Goal: Register for event/course

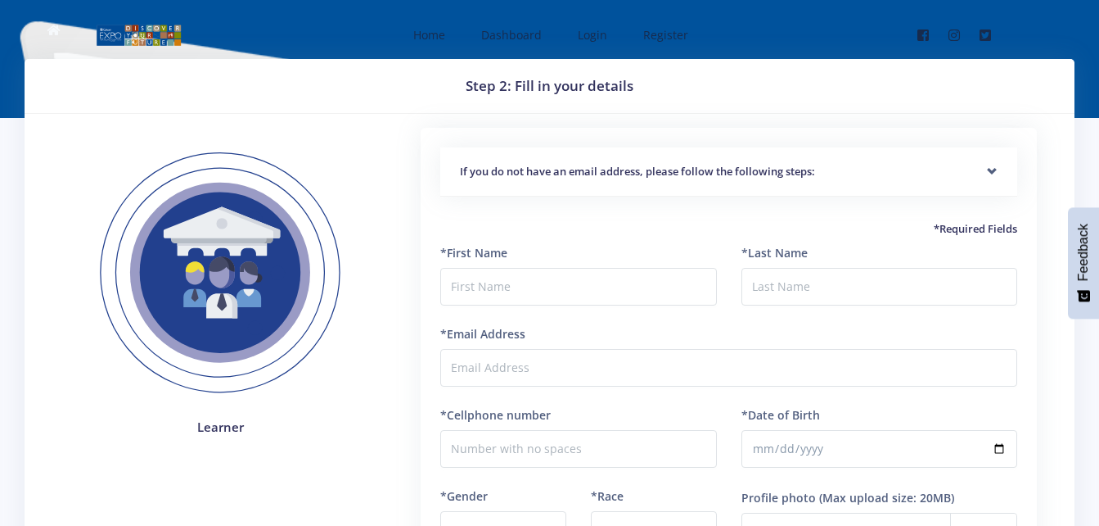
click at [611, 311] on div "*First Name" at bounding box center [578, 284] width 300 height 81
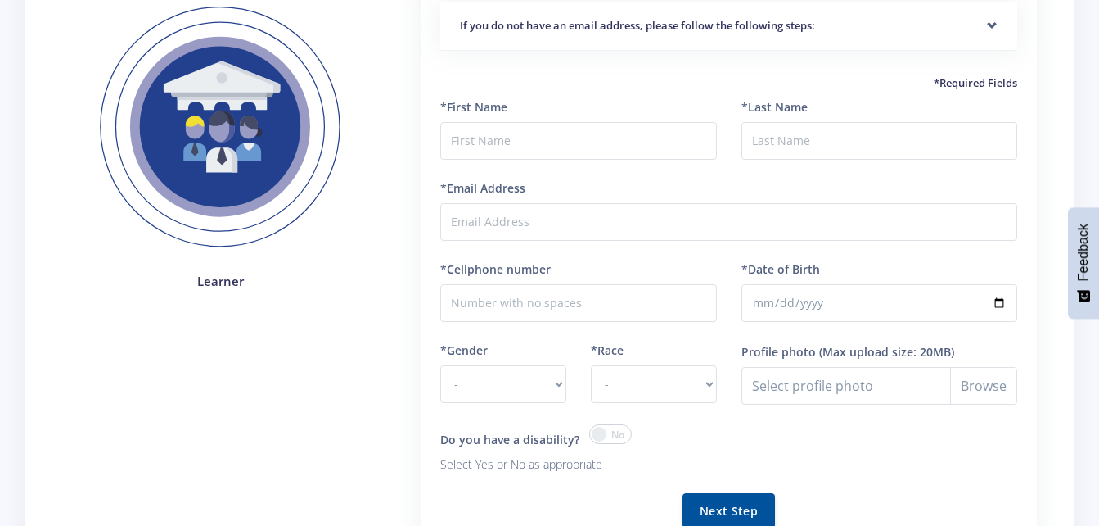
scroll to position [97, 0]
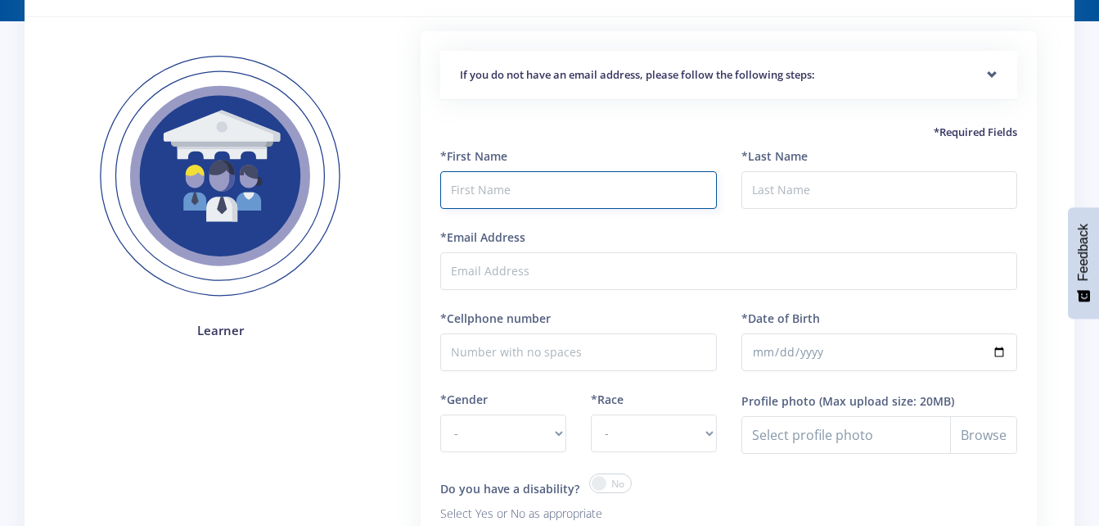
click at [580, 179] on input "text" at bounding box center [578, 190] width 276 height 38
type input "Safurah"
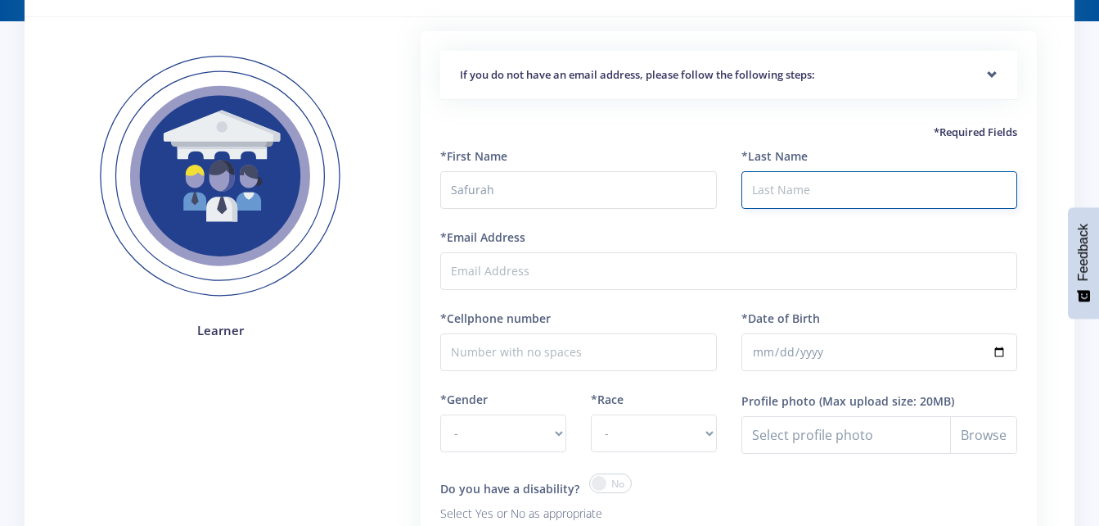
click at [891, 196] on input "*Last Name" at bounding box center [880, 190] width 276 height 38
type input "Sheik"
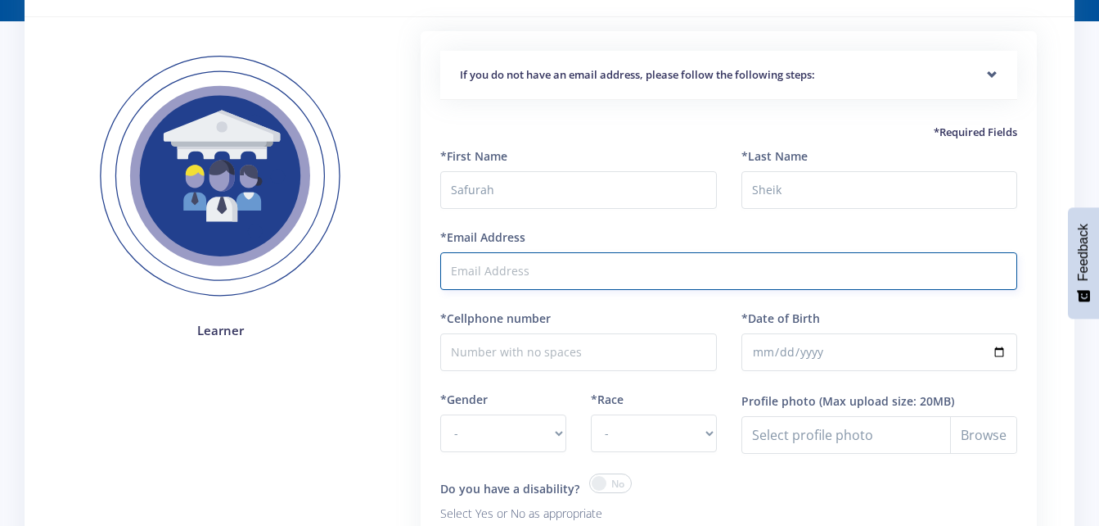
click at [722, 268] on input "*Email Address" at bounding box center [728, 271] width 577 height 38
type input "[EMAIL_ADDRESS][DOMAIN_NAME]"
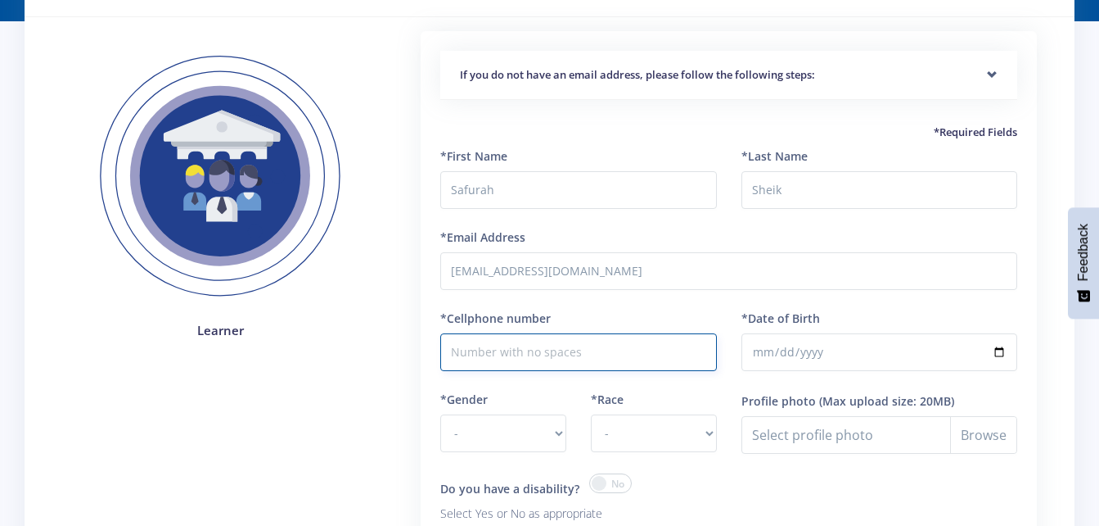
click at [544, 349] on input "*Cellphone number" at bounding box center [578, 352] width 276 height 38
type input "0677066214"
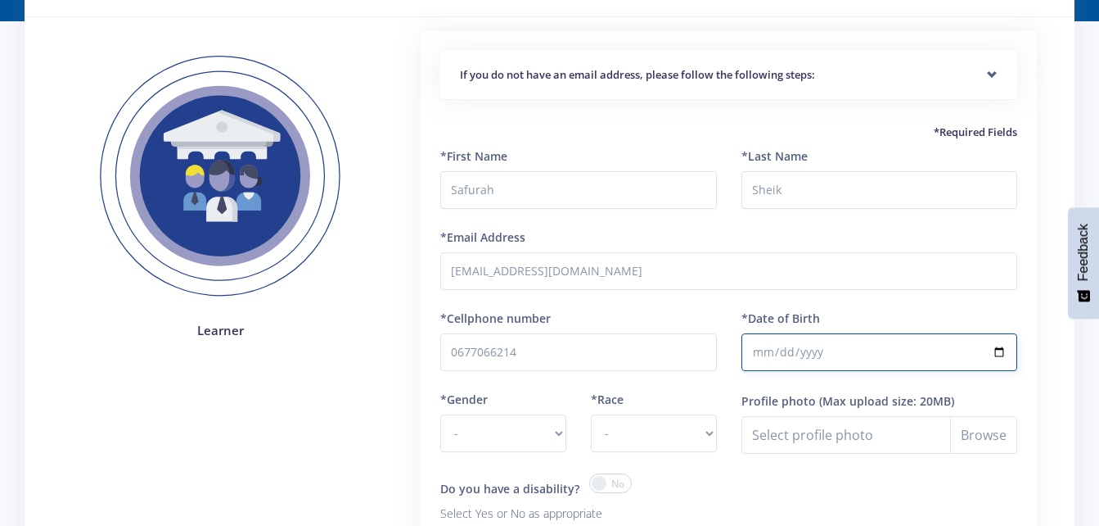
click at [791, 354] on input "*Date of Birth" at bounding box center [880, 352] width 276 height 38
click at [764, 346] on input "*Date of Birth" at bounding box center [880, 352] width 276 height 38
type input "2013-03-27"
click at [819, 373] on div "*Date of Birth 2013-03-27" at bounding box center [879, 349] width 300 height 81
click at [535, 430] on select "- Male Female" at bounding box center [503, 433] width 126 height 38
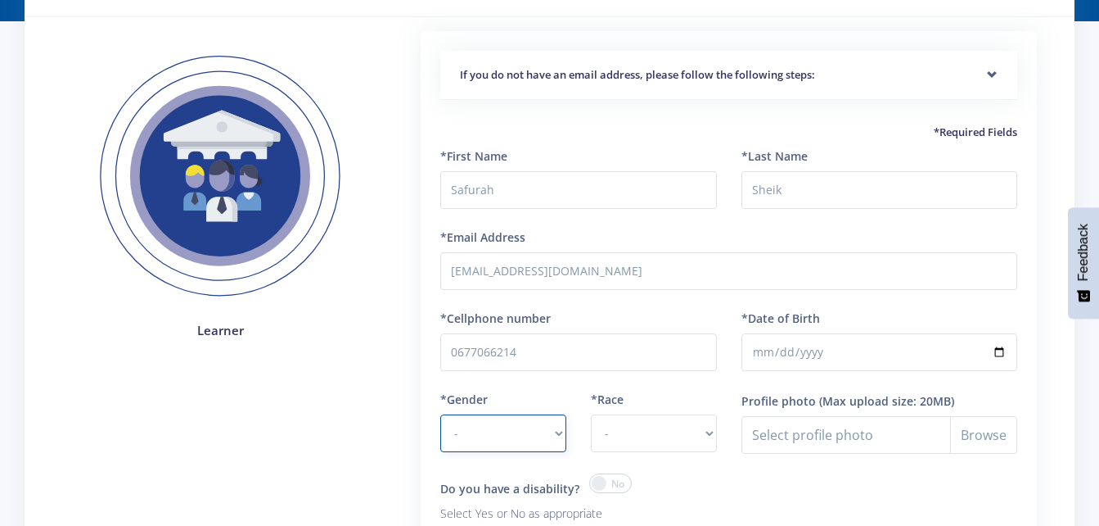
select select "F"
click at [440, 414] on select "- Male Female" at bounding box center [503, 433] width 126 height 38
click at [684, 437] on select "- African Asian Coloured Indian White Other" at bounding box center [654, 433] width 126 height 38
click at [591, 414] on select "- African Asian Coloured Indian White Other" at bounding box center [654, 433] width 126 height 38
click at [653, 427] on select "- African Asian Coloured Indian White Other" at bounding box center [654, 433] width 126 height 38
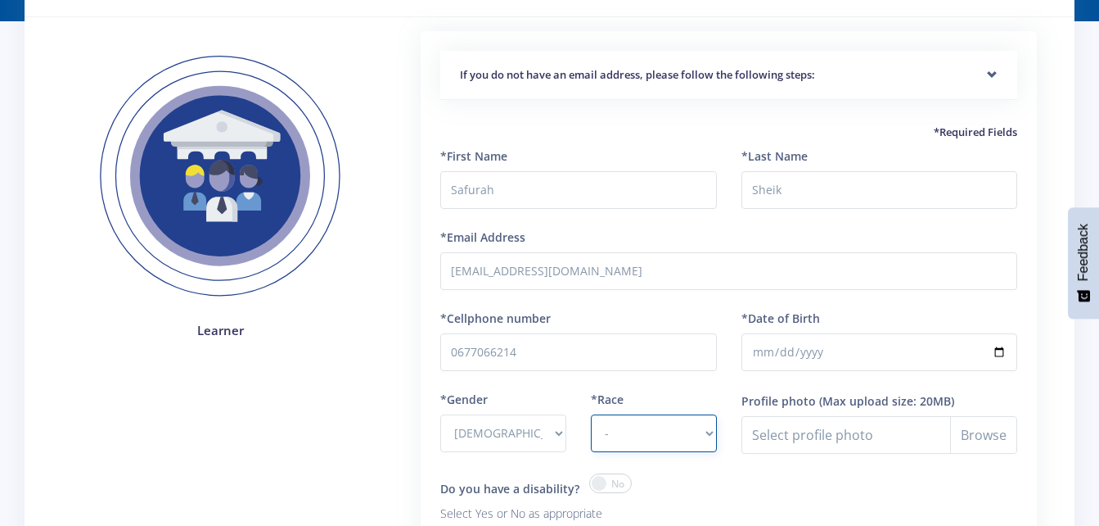
click at [591, 414] on select "- African Asian Coloured Indian White Other" at bounding box center [654, 433] width 126 height 38
click at [694, 461] on div "*Race - African Asian Coloured Indian White Other" at bounding box center [654, 431] width 151 height 83
click at [807, 497] on div "Select your disability? - Hearing Impaired Cognitive / Learning Mobility / Phys…" at bounding box center [879, 508] width 300 height 70
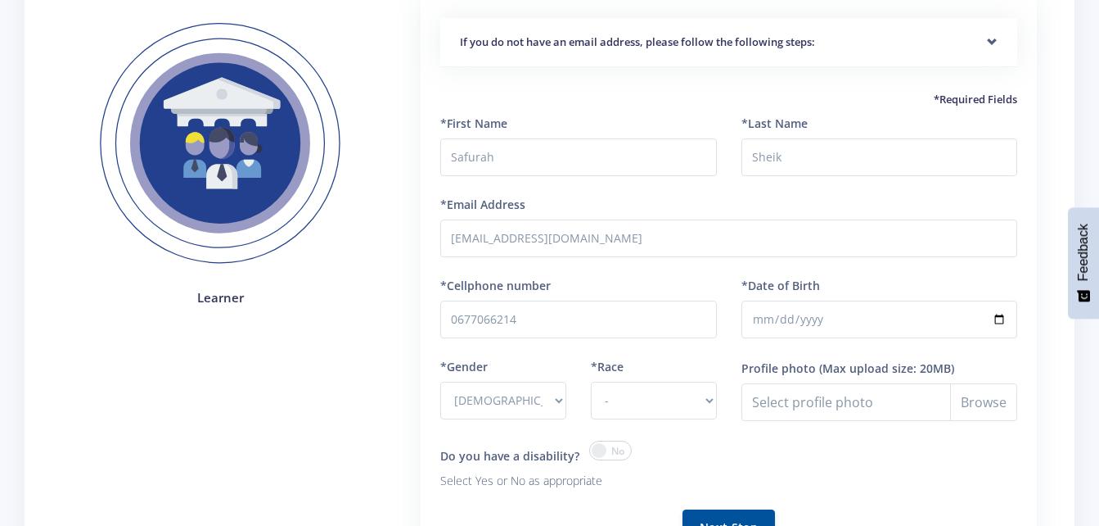
scroll to position [260, 0]
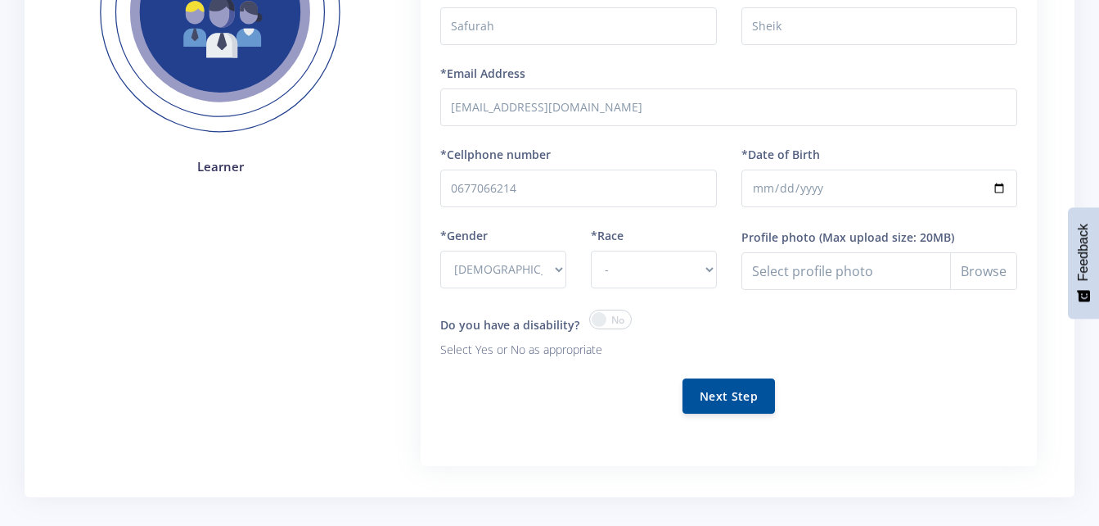
click at [616, 321] on span at bounding box center [610, 319] width 43 height 20
click at [0, 0] on input "checkbox" at bounding box center [0, 0] width 0 height 0
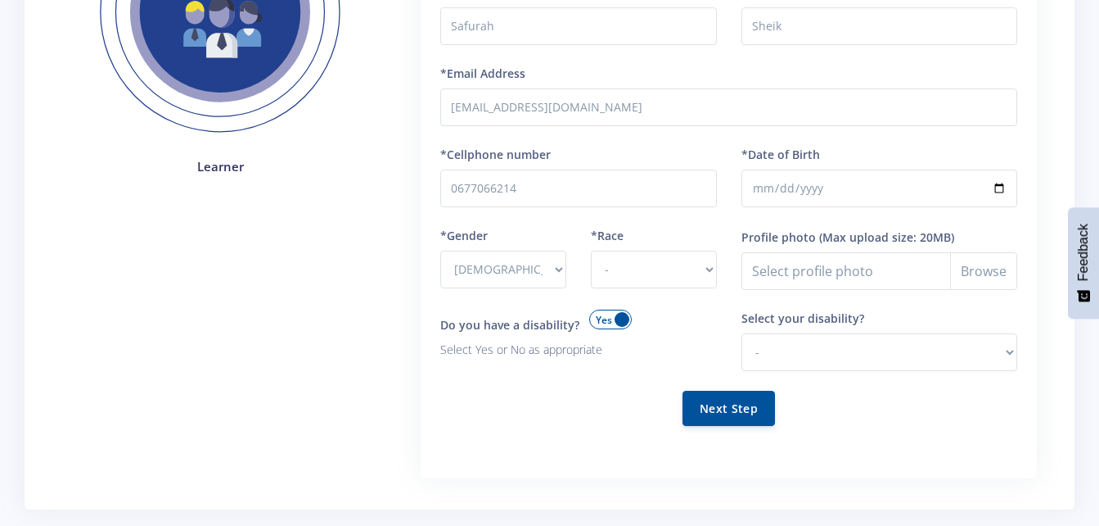
click at [618, 321] on span at bounding box center [610, 319] width 43 height 20
click at [0, 0] on input "checkbox" at bounding box center [0, 0] width 0 height 0
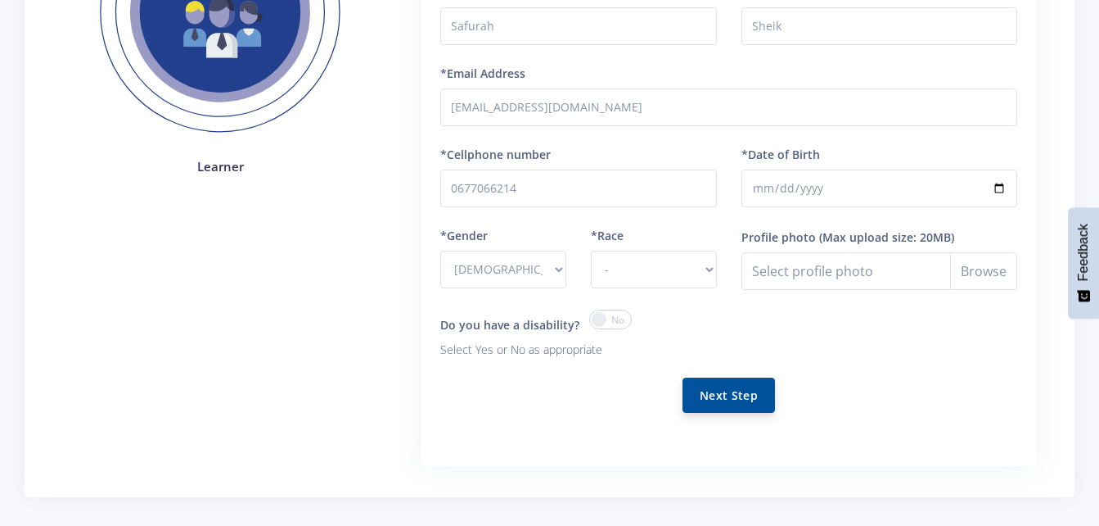
click at [731, 386] on button "Next Step" at bounding box center [729, 394] width 93 height 35
click at [704, 275] on select "- African Asian Coloured Indian White Other" at bounding box center [654, 270] width 126 height 38
select select "other"
click at [591, 251] on select "- African Asian Coloured Indian White Other" at bounding box center [654, 270] width 126 height 38
click at [729, 390] on button "Next Step" at bounding box center [729, 394] width 93 height 35
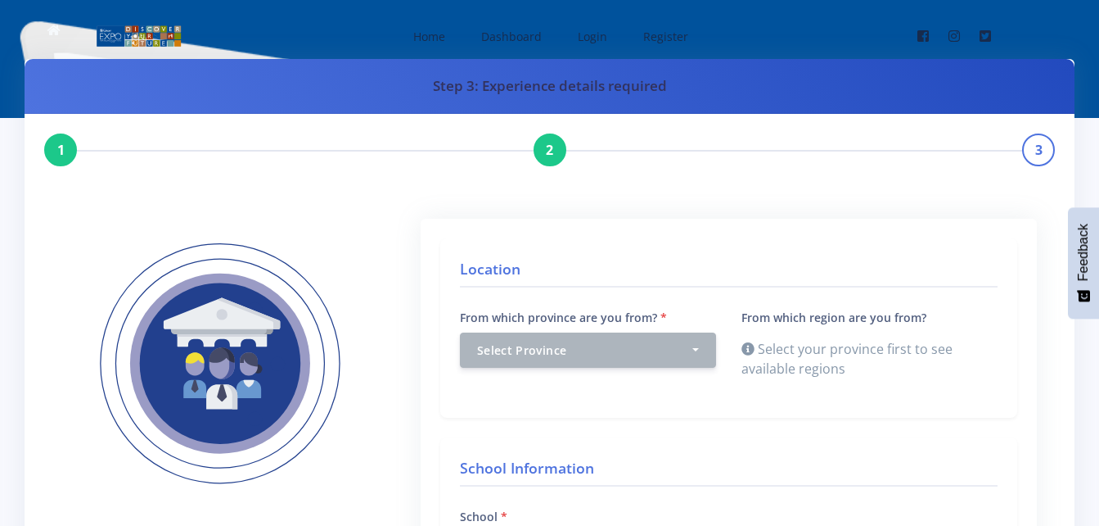
click at [753, 260] on h4 "Location" at bounding box center [729, 272] width 538 height 29
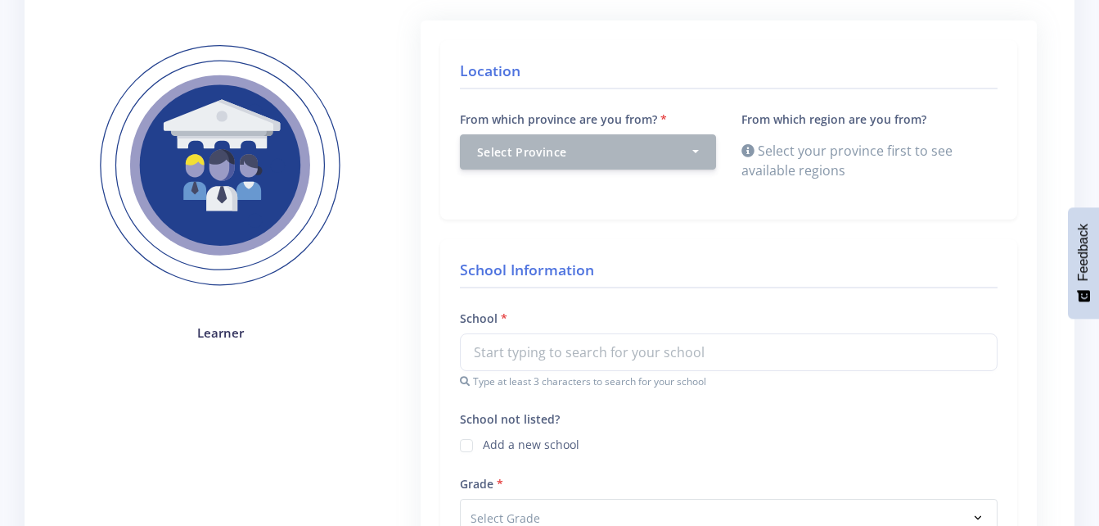
scroll to position [295, 0]
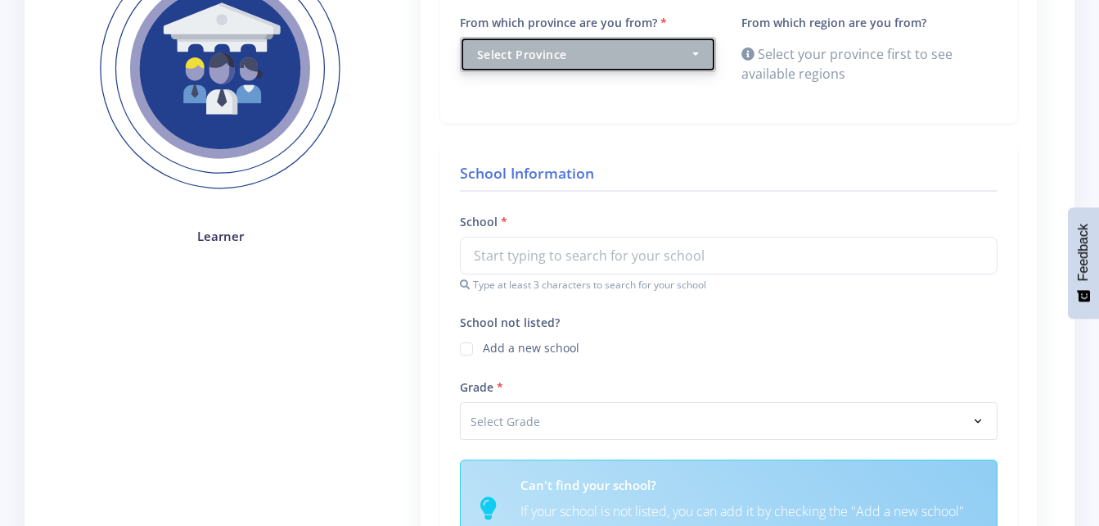
click at [603, 47] on div "Select Province" at bounding box center [583, 54] width 213 height 17
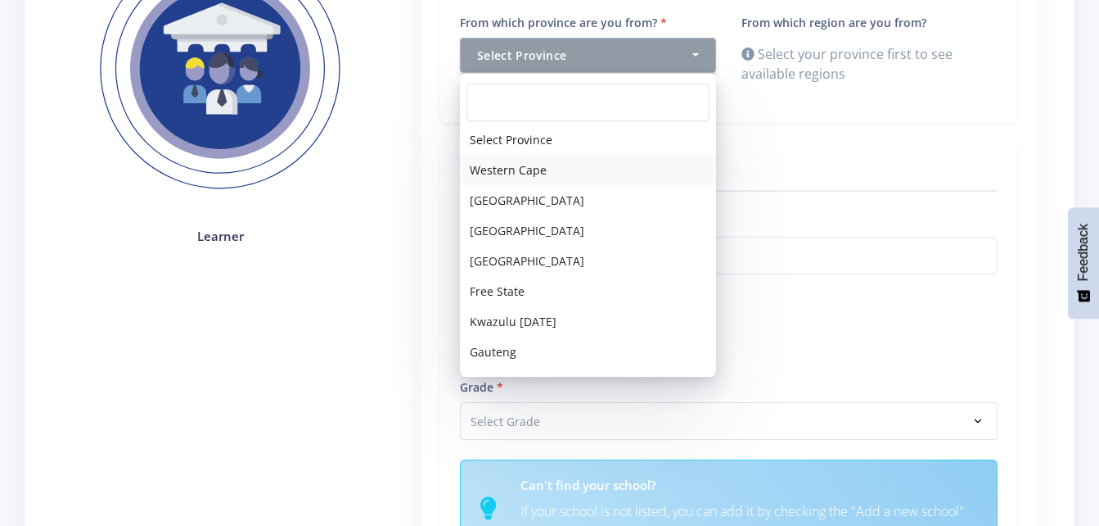
click at [588, 174] on link "Western Cape" at bounding box center [588, 170] width 256 height 30
select select "1"
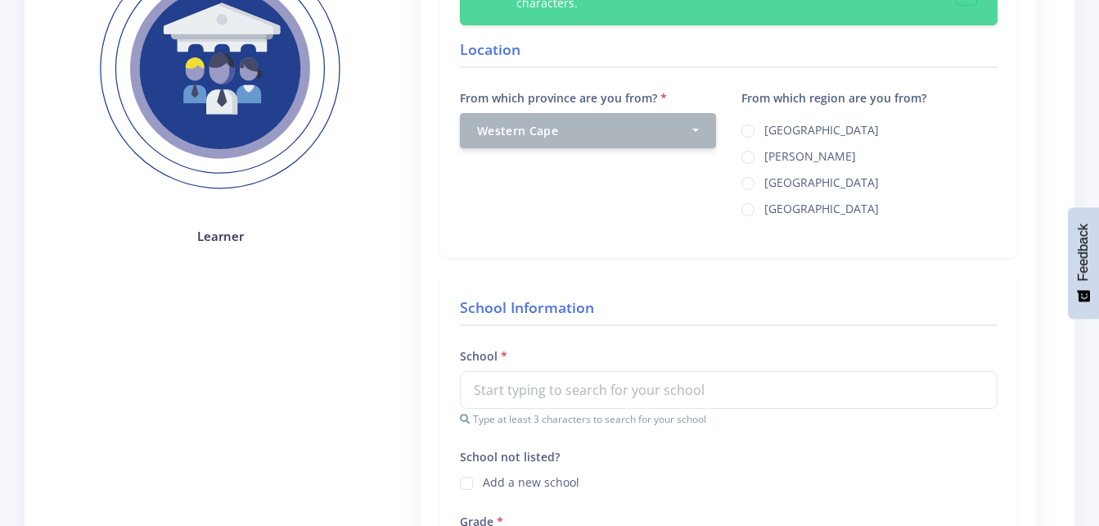
click at [804, 132] on label "Cape Town" at bounding box center [822, 127] width 115 height 13
click at [775, 130] on input "Cape Town" at bounding box center [770, 125] width 11 height 11
radio input "true"
click at [761, 274] on form "Province selected. You can now search for your school by typing at least 3 char…" at bounding box center [728, 493] width 577 height 1098
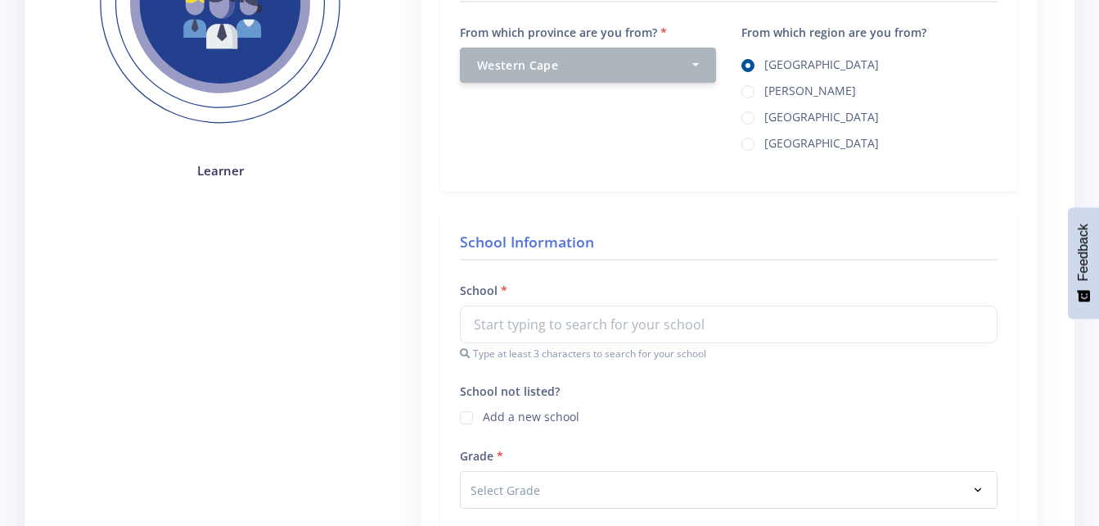
scroll to position [393, 0]
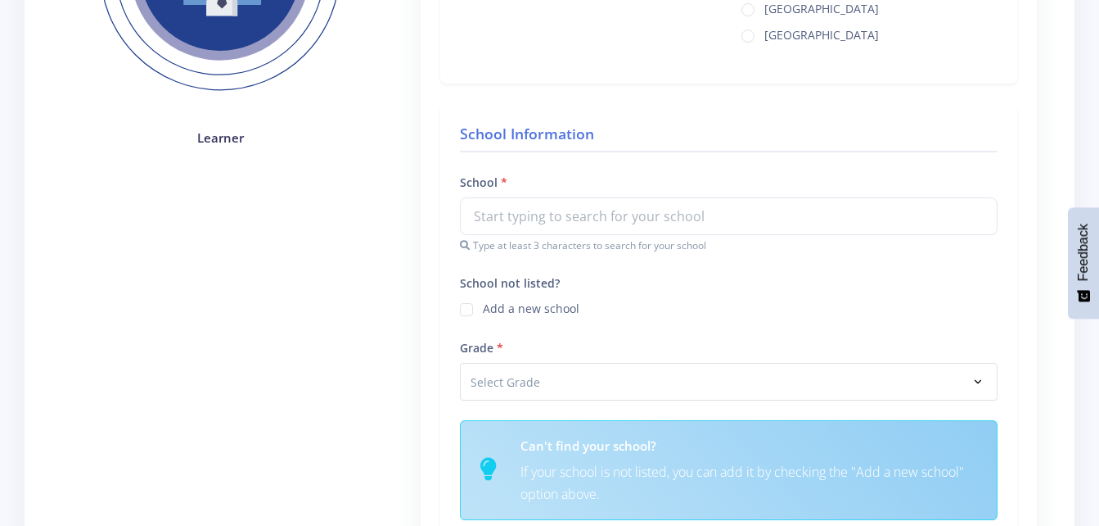
click at [761, 274] on div "School not listed? Add a new school" at bounding box center [729, 295] width 538 height 45
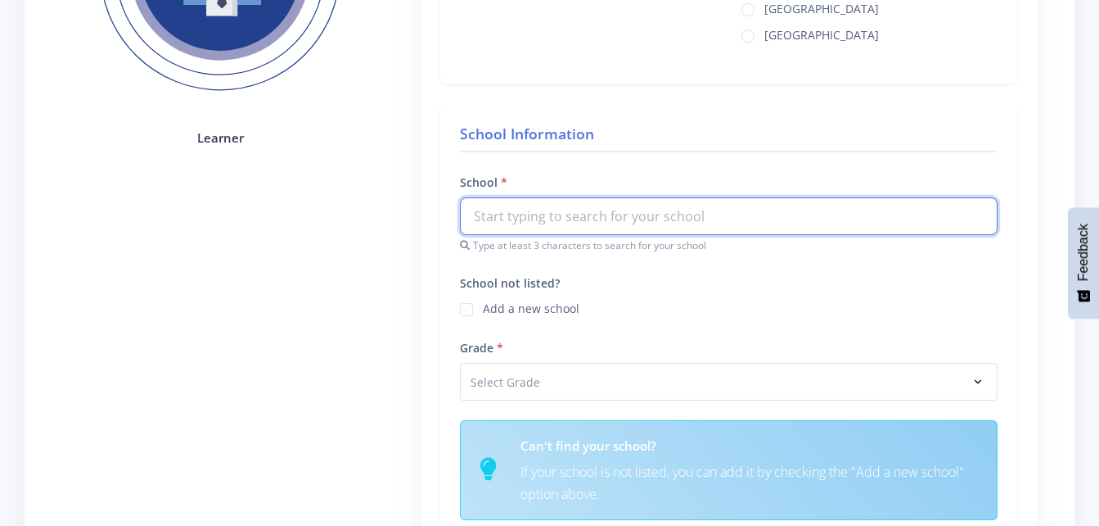
click at [743, 223] on input "text" at bounding box center [729, 216] width 538 height 38
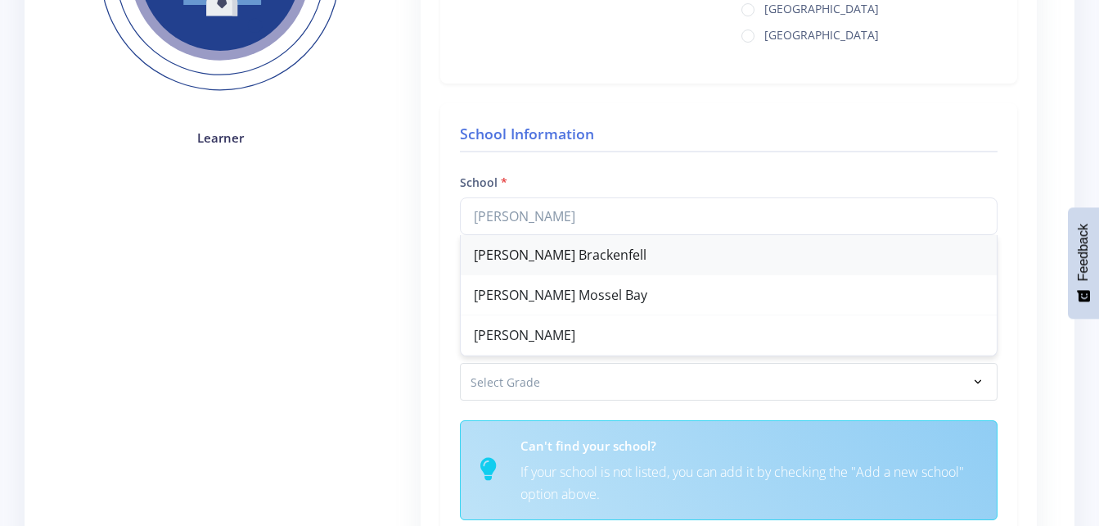
click at [669, 260] on div "Curro Brackenfell" at bounding box center [729, 255] width 536 height 40
type input "Curro Brackenfell"
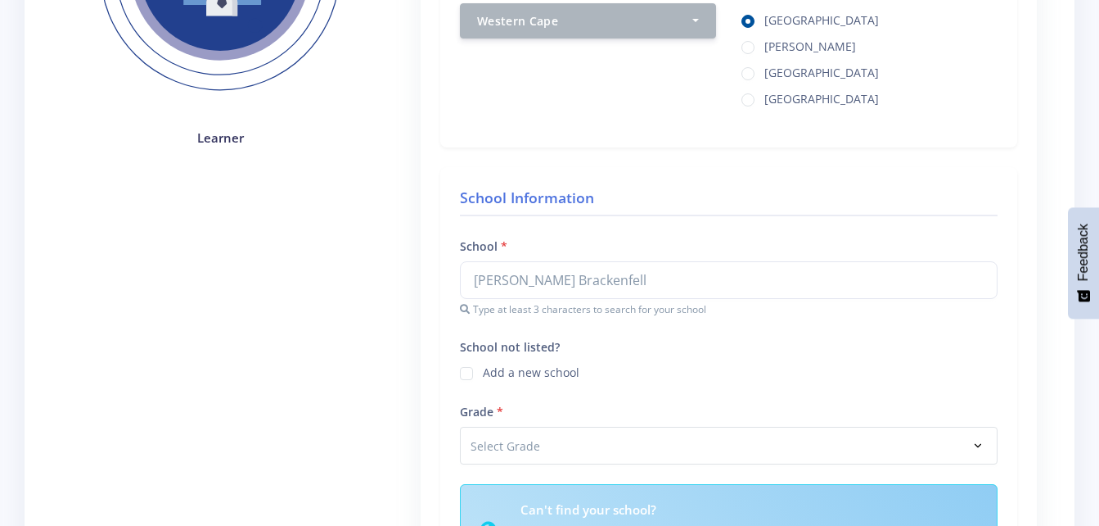
click at [338, 360] on div "Learner" at bounding box center [220, 401] width 339 height 1150
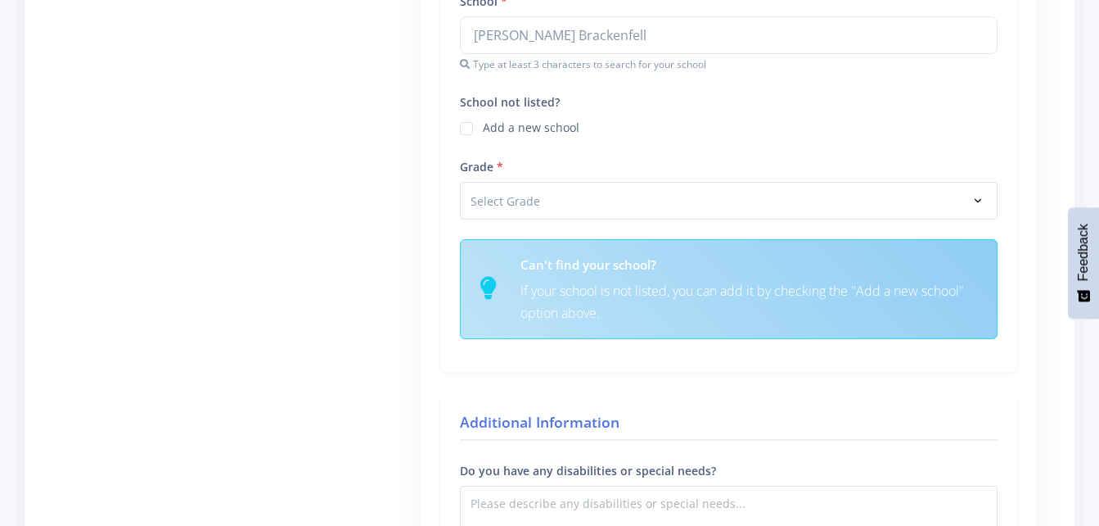
scroll to position [688, 0]
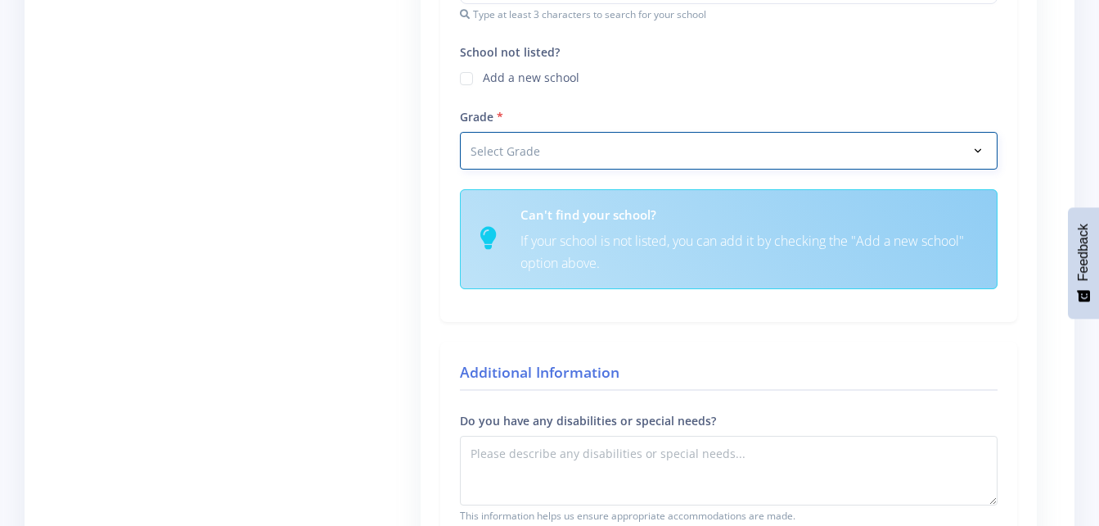
click at [549, 156] on select "Select Grade Grade 4 Grade 5 Grade 6 Grade 7" at bounding box center [729, 151] width 538 height 38
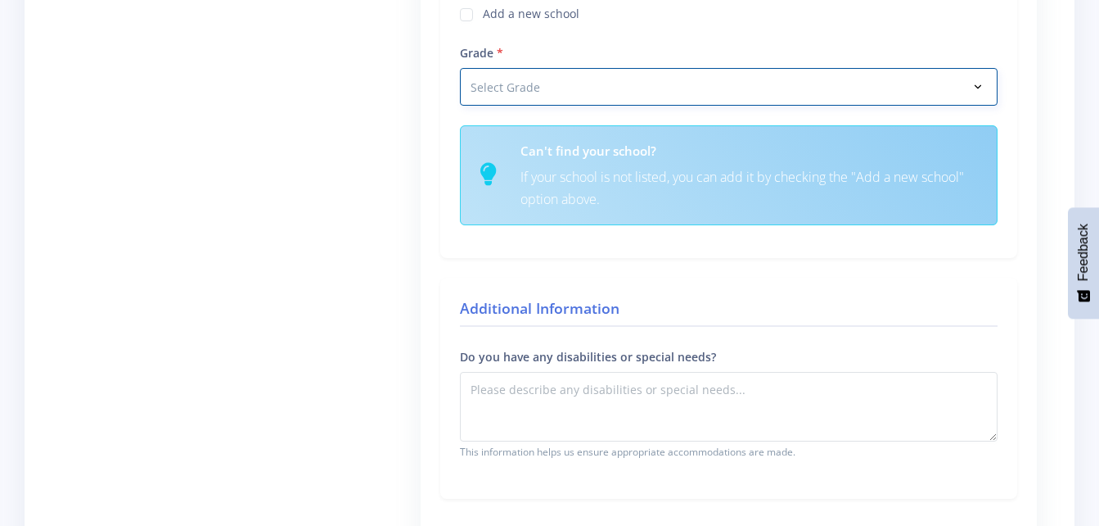
select select "Grade 6"
click at [460, 68] on select "Select Grade Grade 4 Grade 5 Grade 6 Grade 7" at bounding box center [729, 87] width 538 height 38
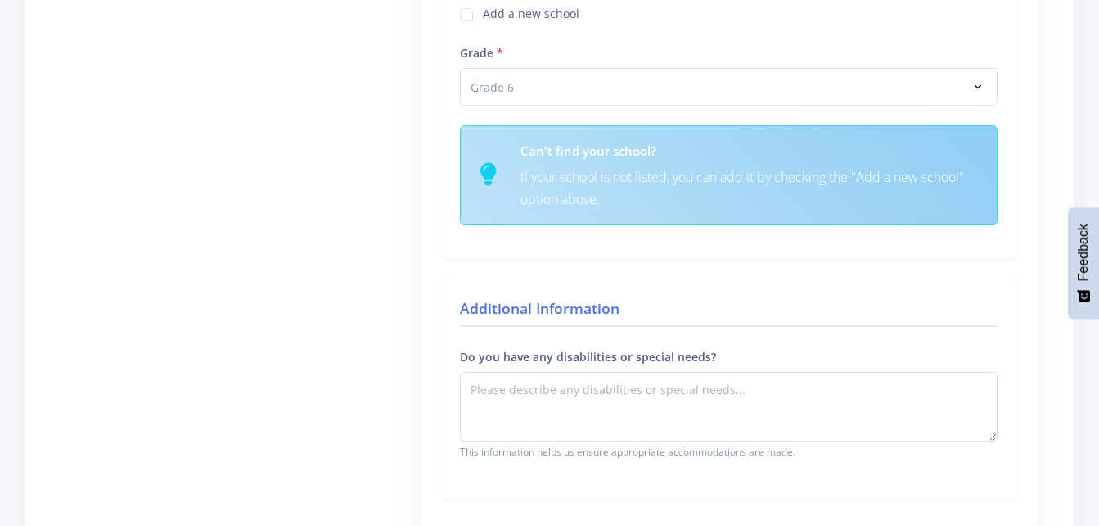
click at [394, 277] on div "Location From which province are you from? Select Province Western Cape Eastern…" at bounding box center [729, 74] width 679 height 1086
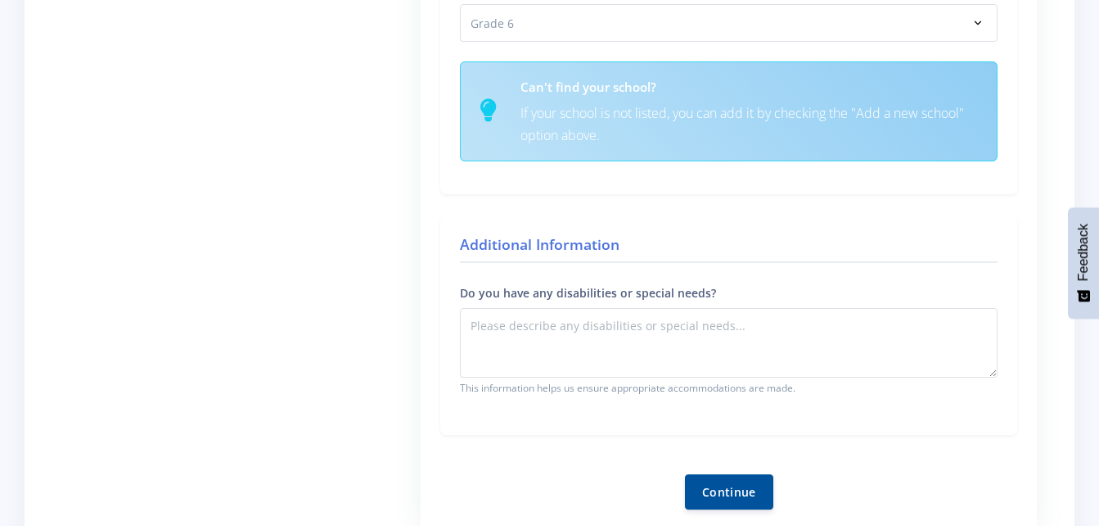
scroll to position [753, 0]
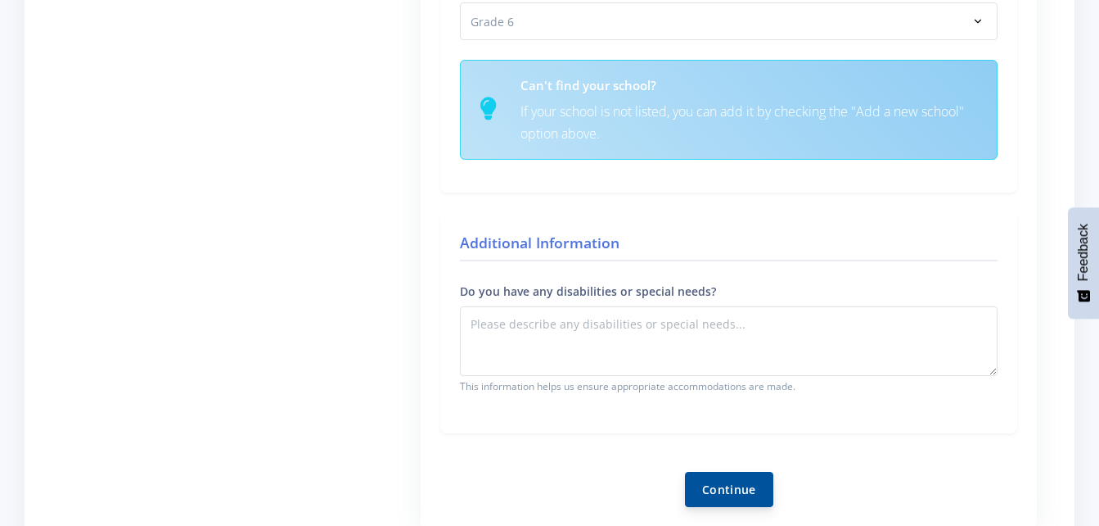
click at [722, 488] on button "Continue" at bounding box center [729, 489] width 88 height 35
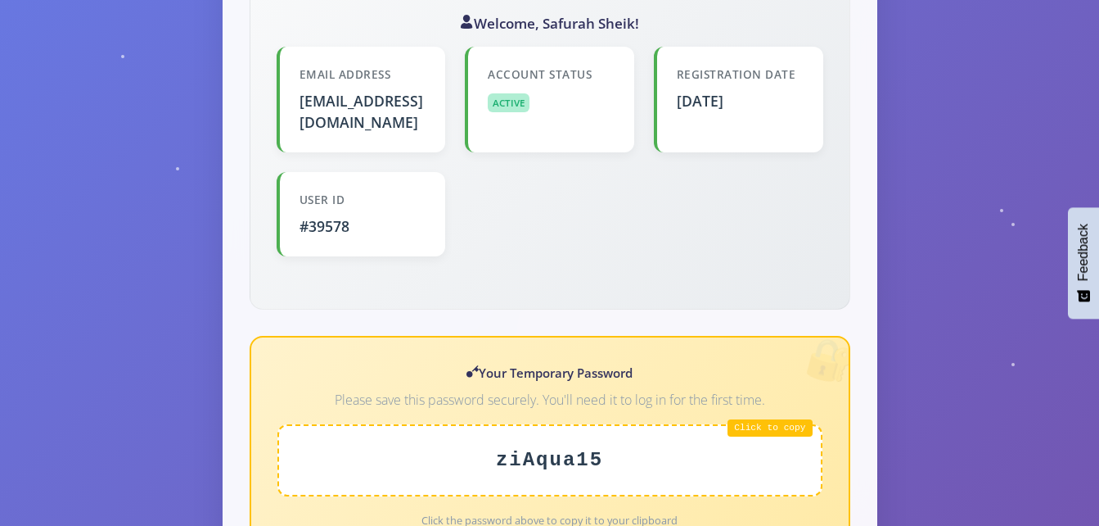
scroll to position [458, 0]
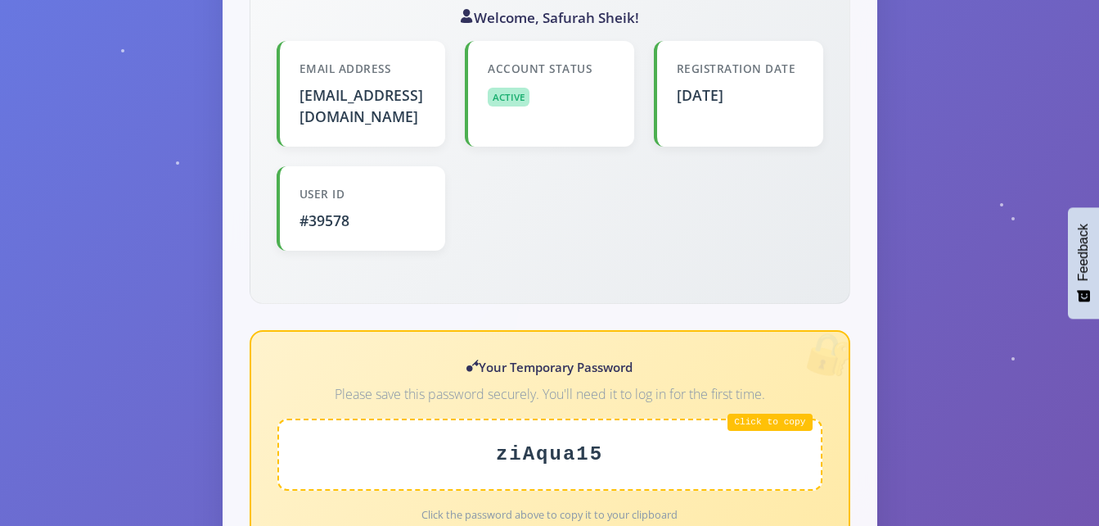
click at [946, 440] on div "🎉 Registration Successful! Welcome to the Eskom Expo for Young Scientists famil…" at bounding box center [549, 371] width 1099 height 1399
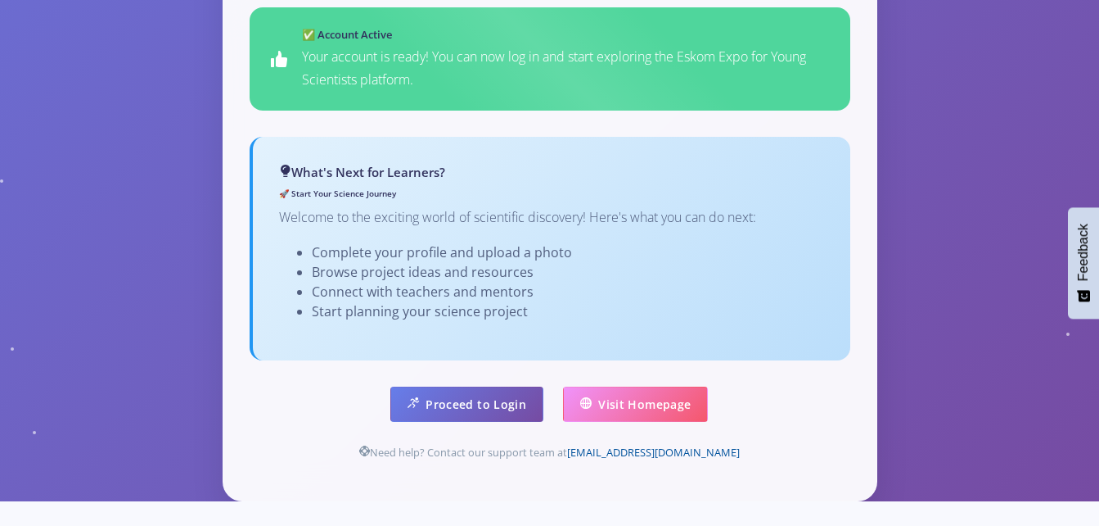
scroll to position [1085, 0]
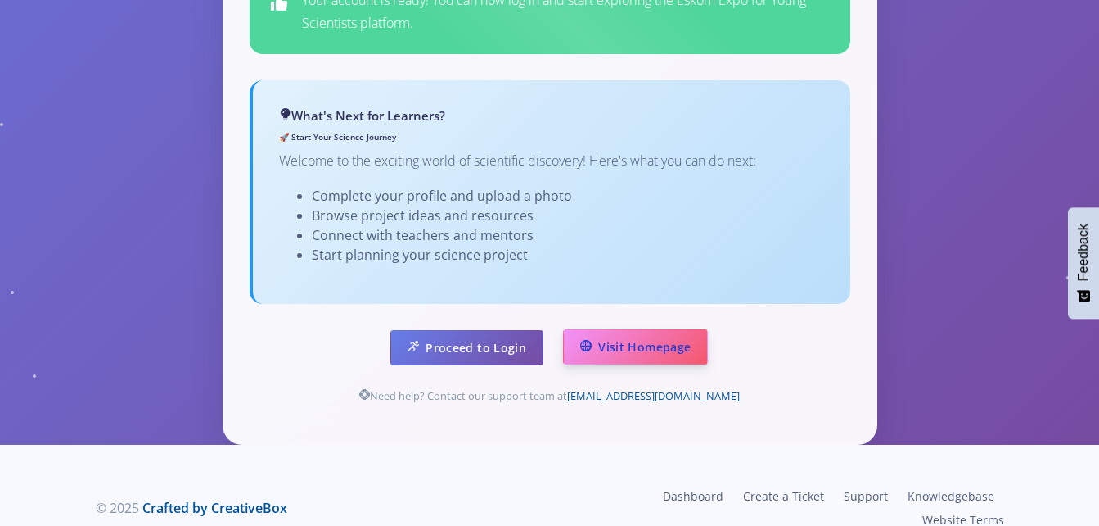
click at [616, 329] on link "Visit Homepage" at bounding box center [635, 346] width 145 height 35
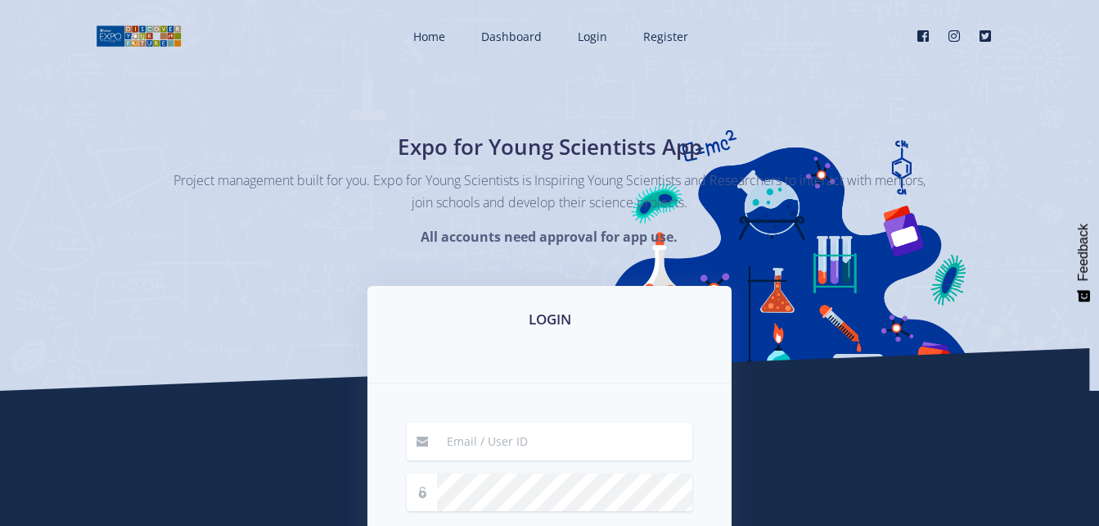
click at [854, 364] on div "Expo for Young Scientists App Project management built for you. Expo for Young …" at bounding box center [549, 195] width 1099 height 390
click at [568, 457] on input at bounding box center [564, 441] width 255 height 38
type input "[EMAIL_ADDRESS][DOMAIN_NAME]"
click at [922, 420] on div "LOGIN safurahDCstar@gmail.com Remember me Login" at bounding box center [550, 497] width 933 height 422
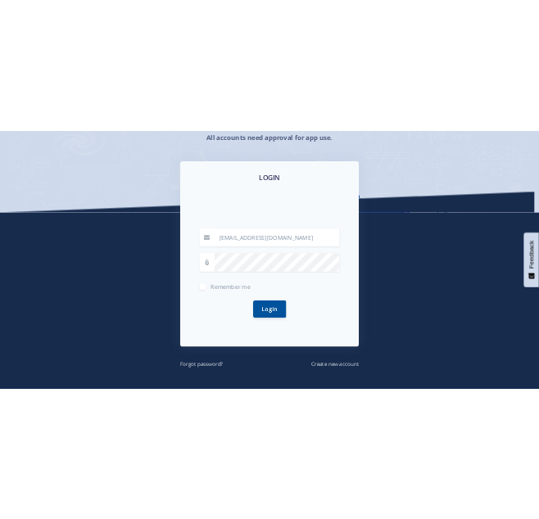
scroll to position [262, 0]
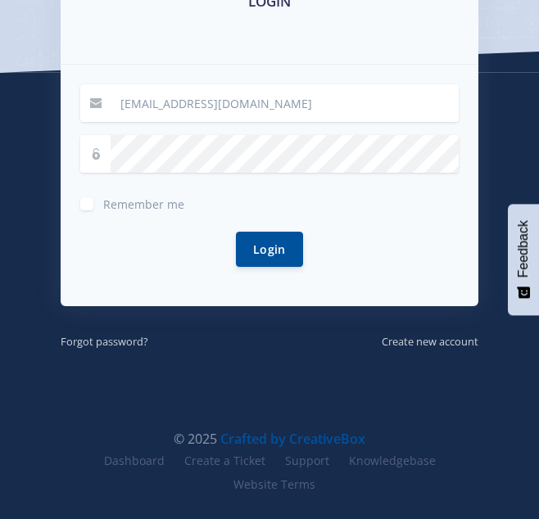
click at [305, 141] on div at bounding box center [269, 259] width 539 height 519
click at [236, 232] on button "Login" at bounding box center [269, 249] width 67 height 35
click at [270, 251] on button "Login" at bounding box center [269, 248] width 67 height 35
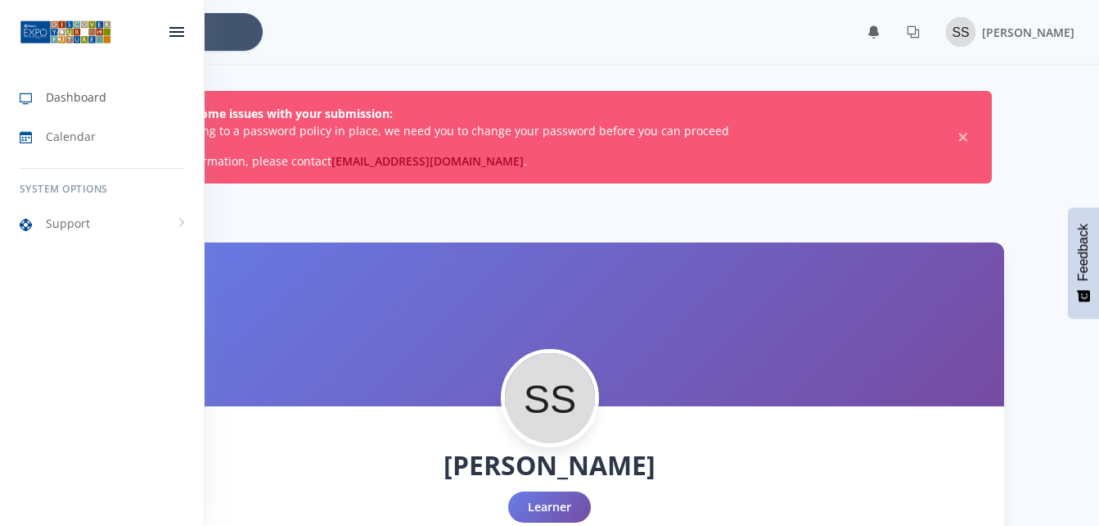
click at [71, 104] on span "Dashboard" at bounding box center [76, 96] width 61 height 17
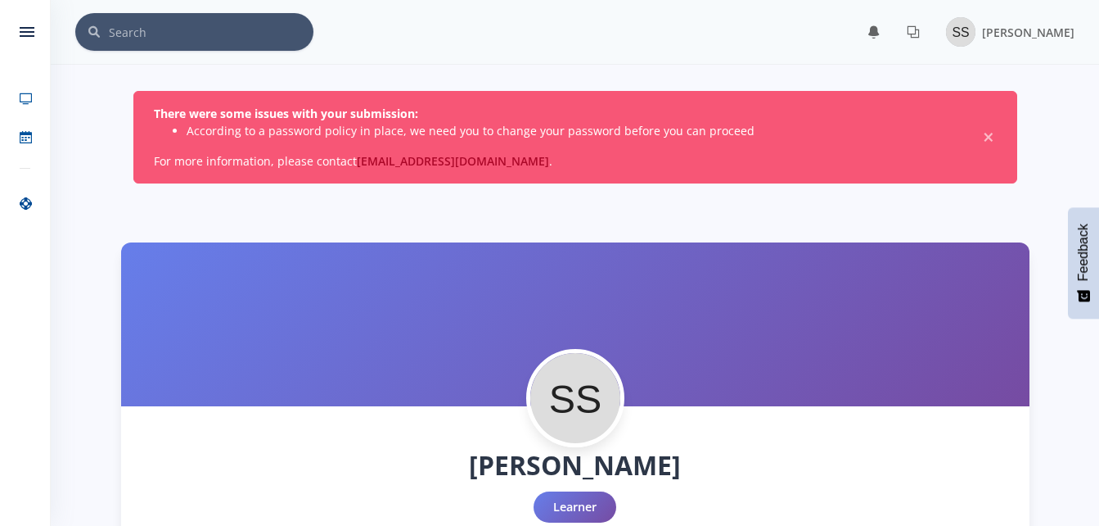
scroll to position [12, 12]
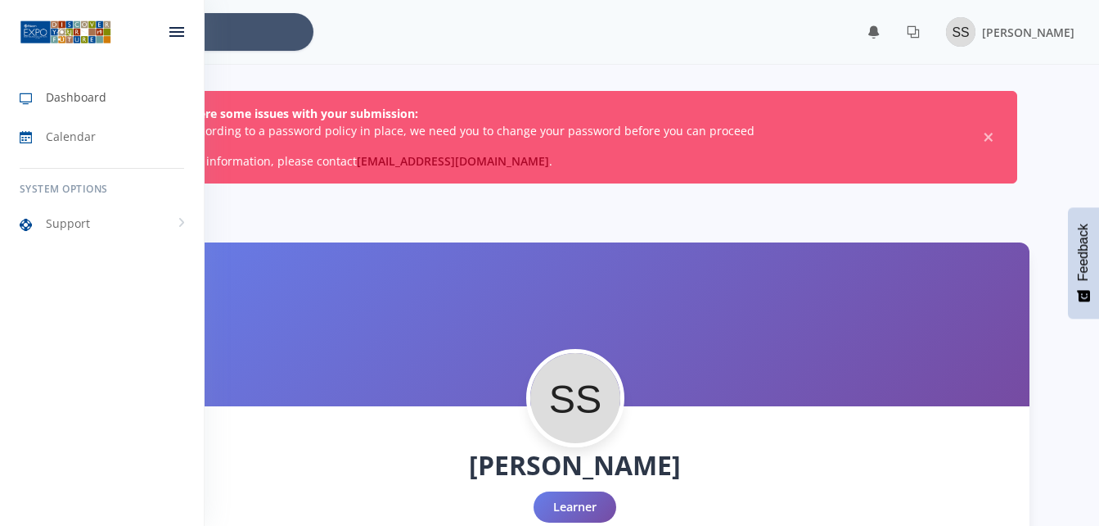
click at [29, 94] on icon at bounding box center [33, 99] width 26 height 20
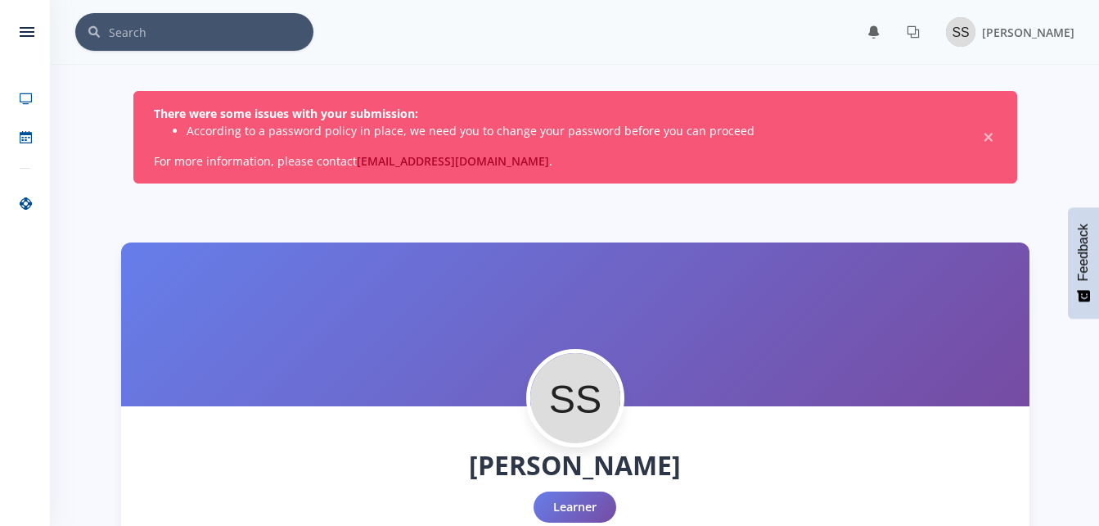
scroll to position [12, 12]
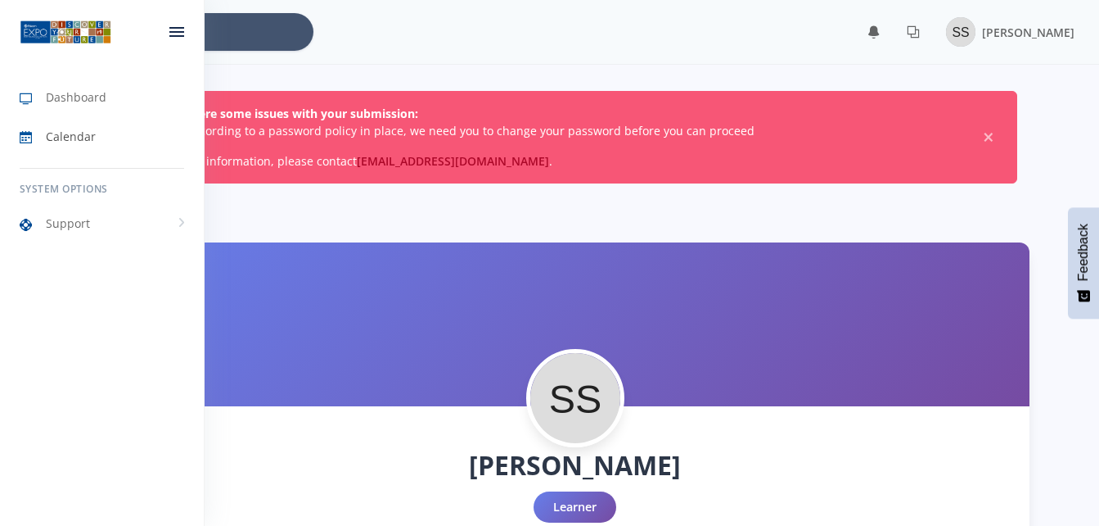
click at [34, 142] on icon at bounding box center [33, 138] width 26 height 20
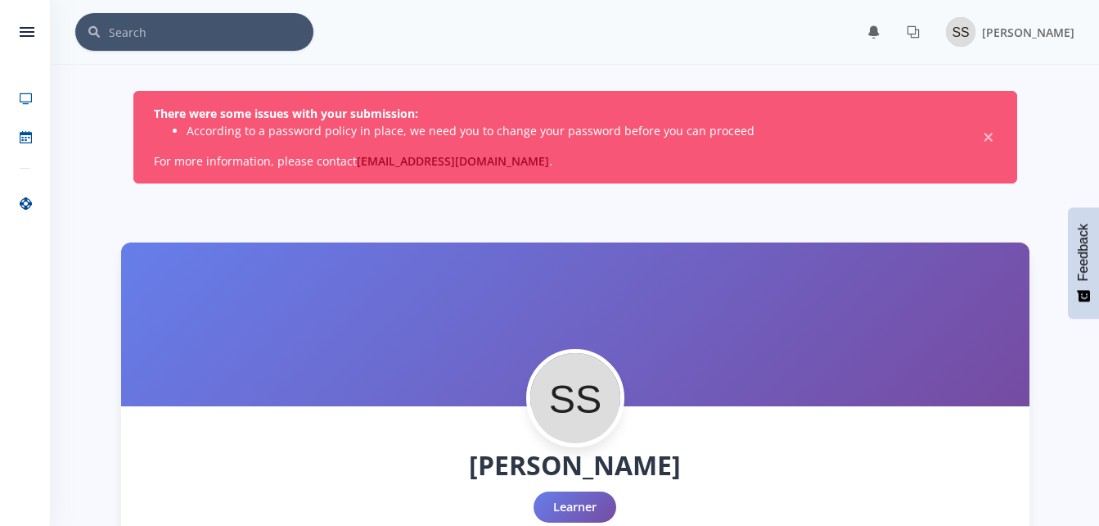
scroll to position [12, 12]
click at [228, 15] on input "text" at bounding box center [211, 32] width 205 height 38
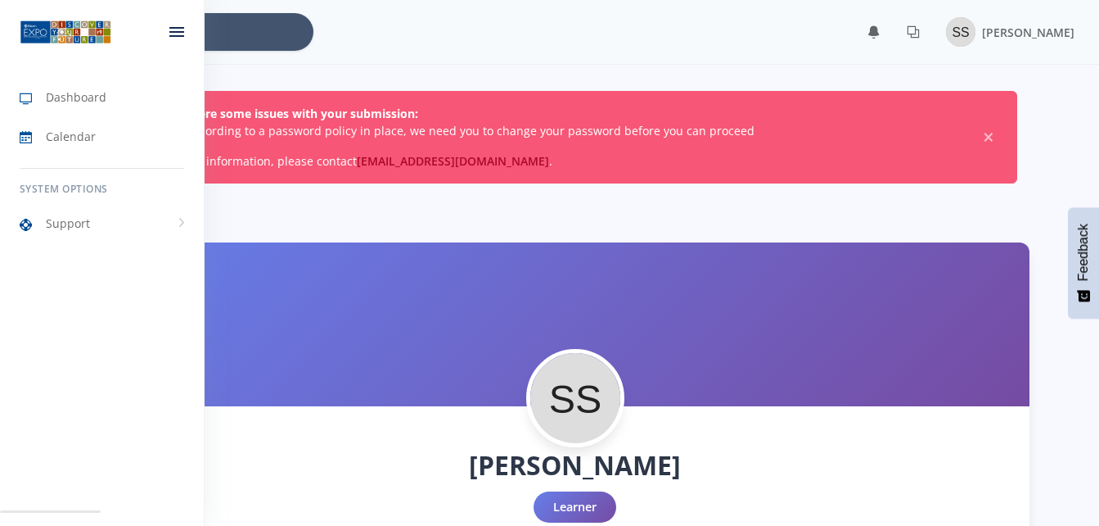
click at [25, 21] on img at bounding box center [66, 32] width 92 height 26
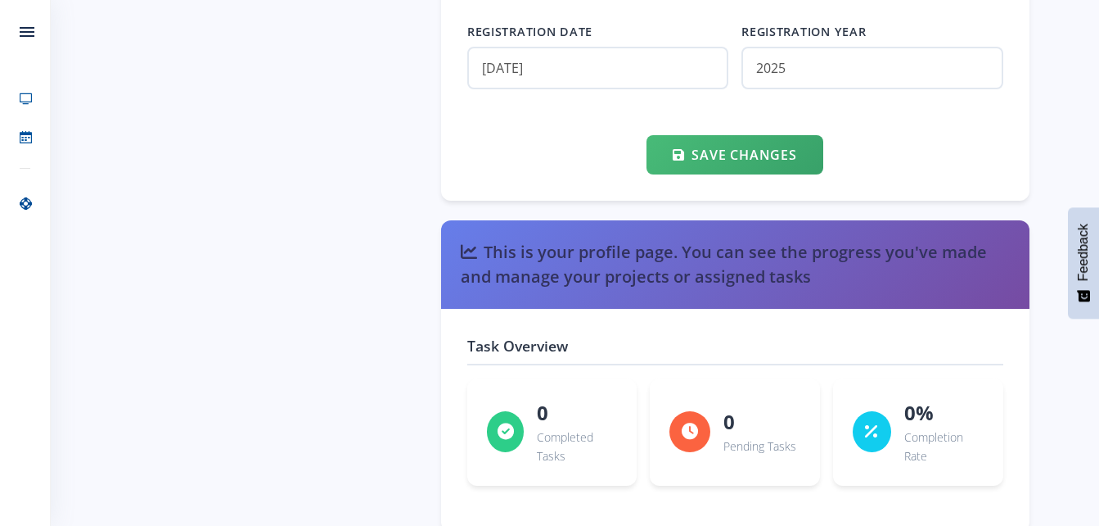
scroll to position [2157, 0]
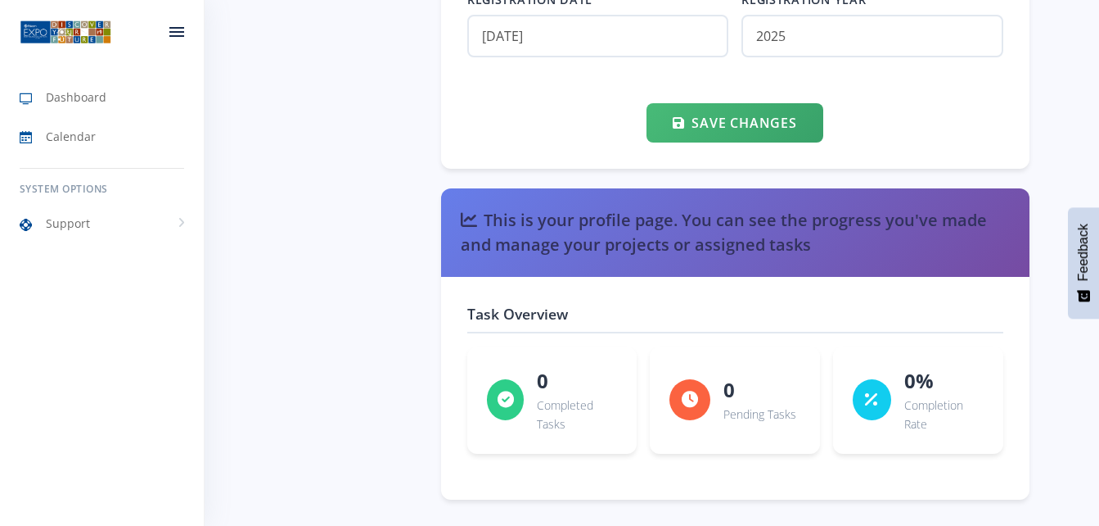
click at [36, 21] on img at bounding box center [66, 32] width 92 height 26
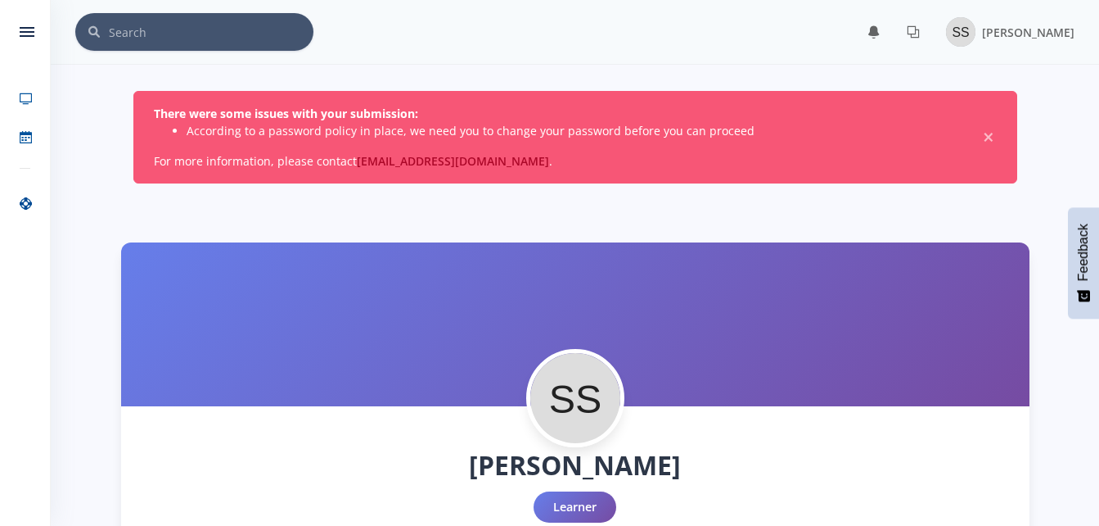
scroll to position [12, 12]
click at [1041, 26] on span "[PERSON_NAME]" at bounding box center [1028, 33] width 93 height 16
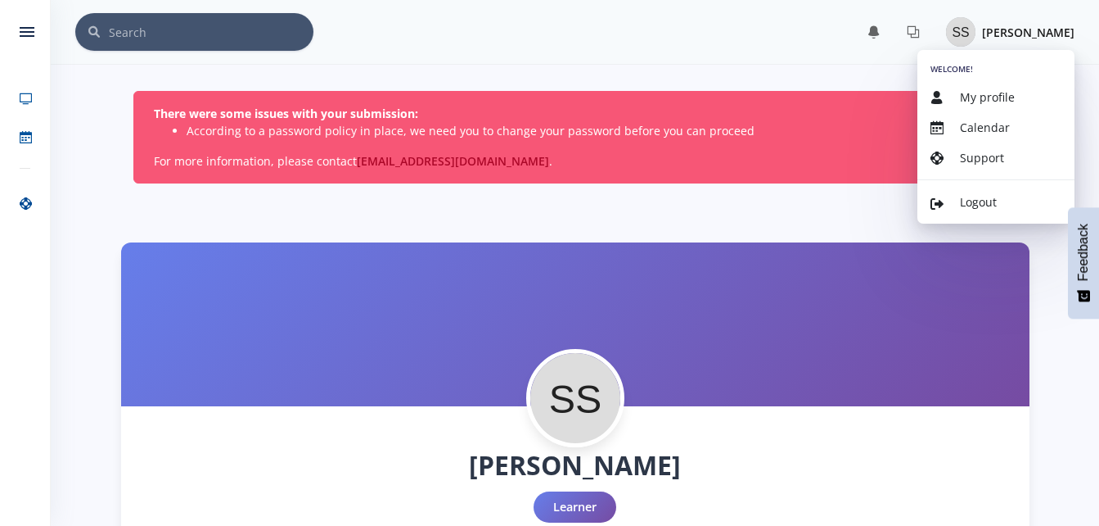
click at [977, 265] on div at bounding box center [575, 324] width 909 height 164
